Goal: Task Accomplishment & Management: Manage account settings

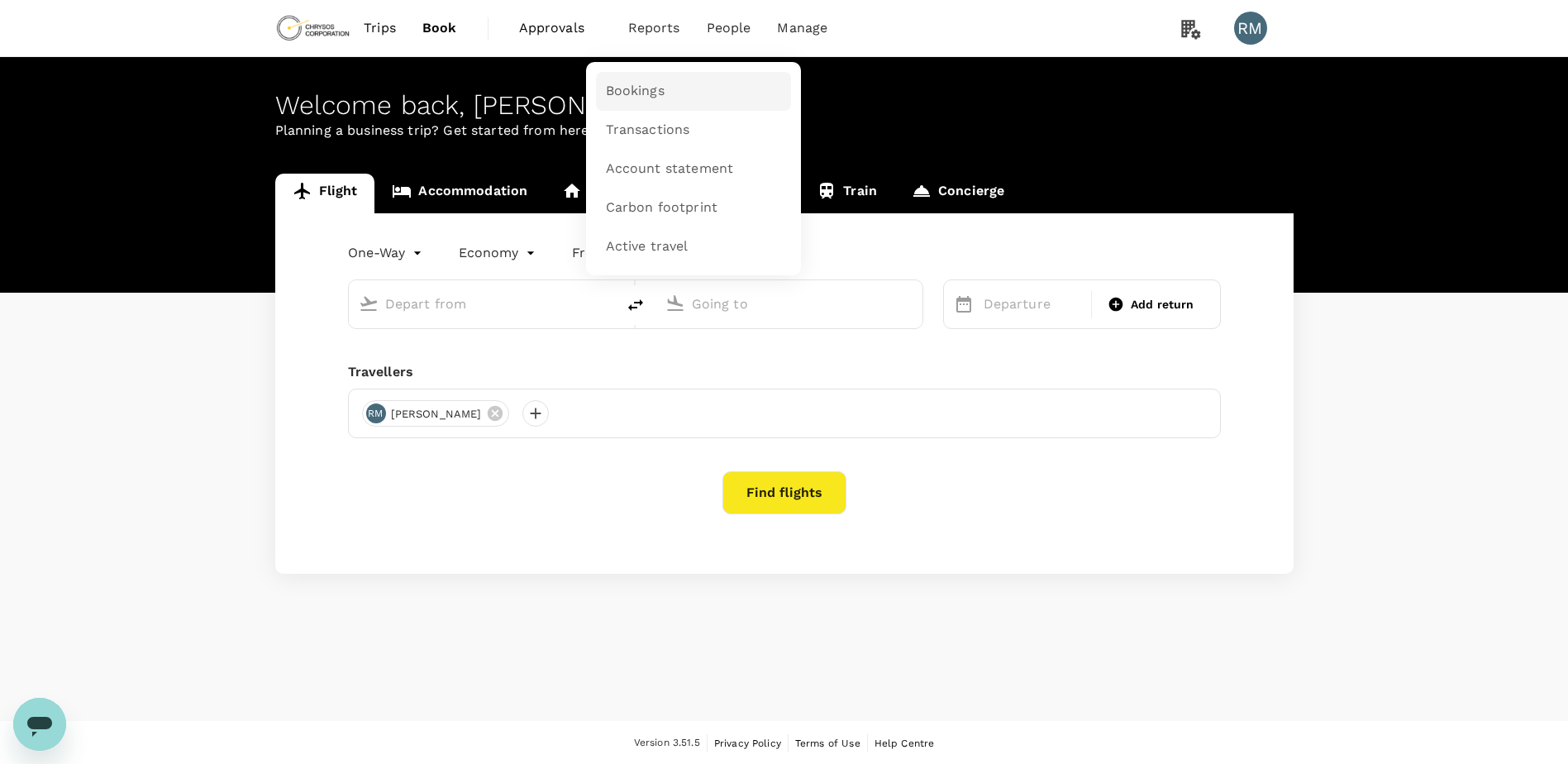
click at [645, 94] on span "Bookings" at bounding box center [635, 92] width 58 height 19
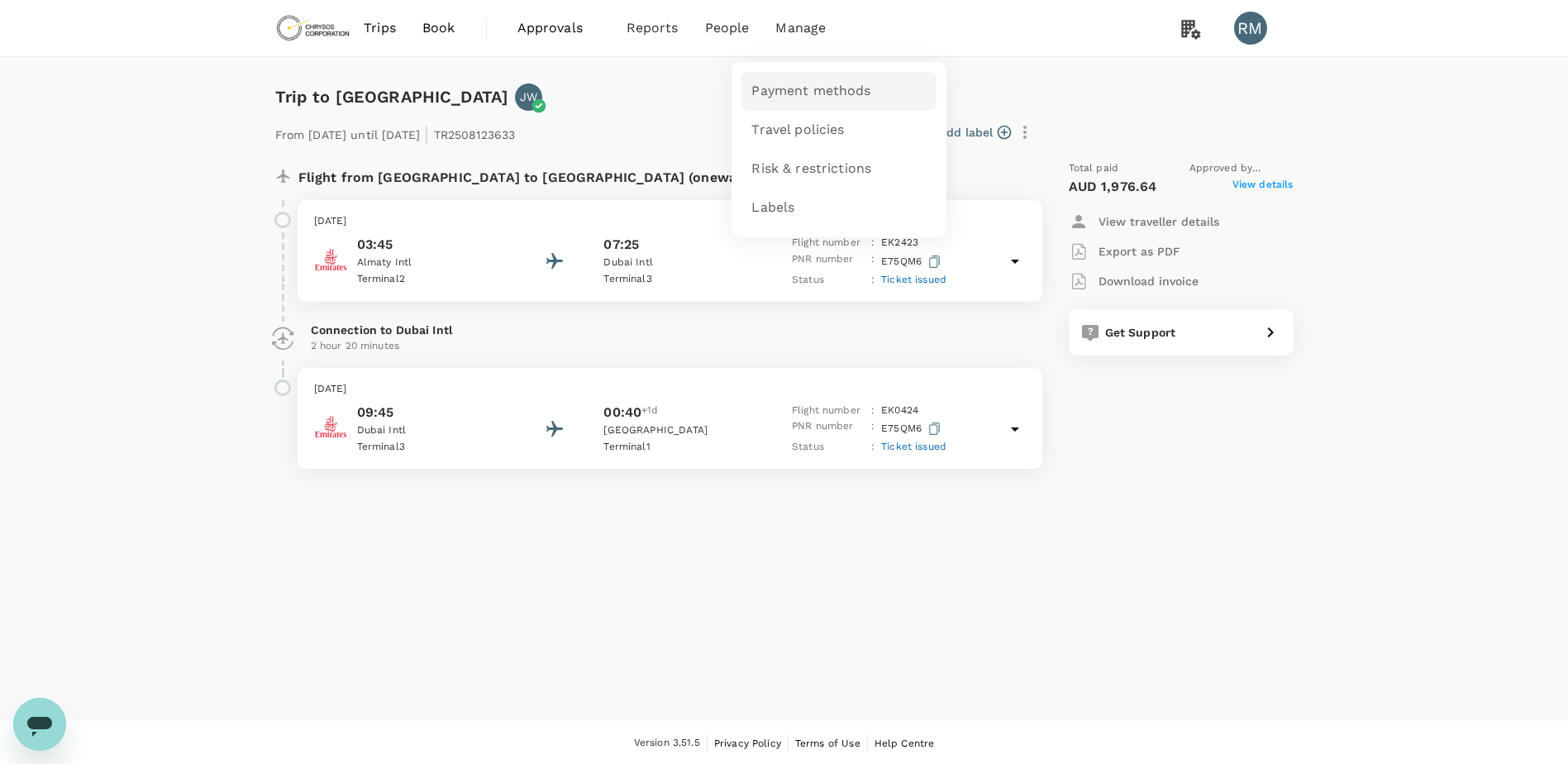
click at [794, 87] on span "Payment methods" at bounding box center [810, 92] width 119 height 19
